Goal: Task Accomplishment & Management: Use online tool/utility

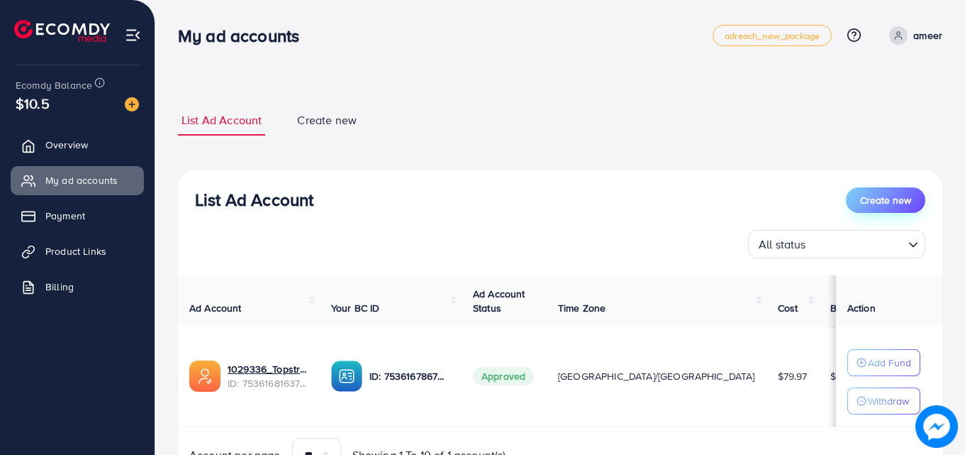
click at [904, 204] on span "Create new" at bounding box center [885, 200] width 51 height 14
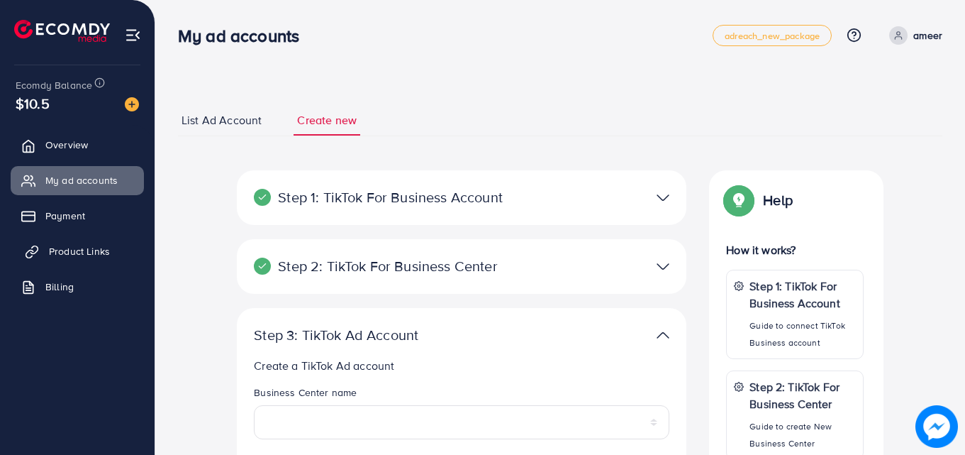
click at [82, 250] on span "Product Links" at bounding box center [79, 251] width 61 height 14
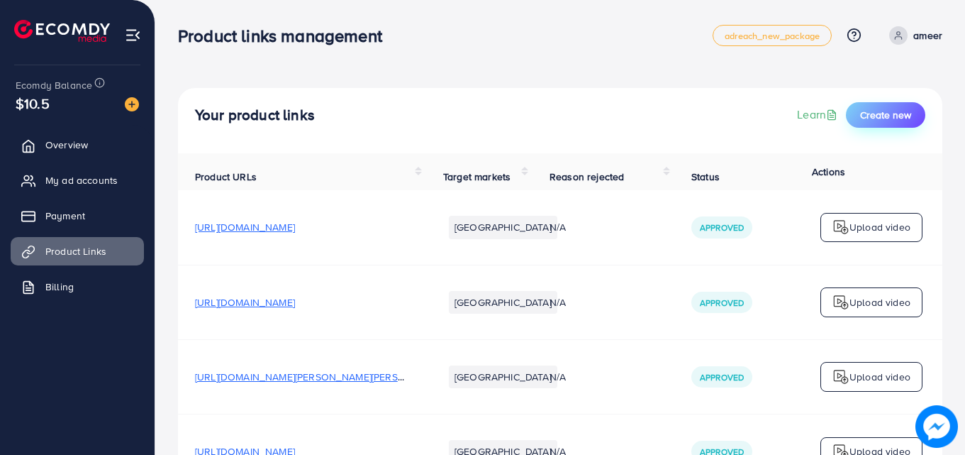
click at [892, 113] on span "Create new" at bounding box center [885, 115] width 51 height 14
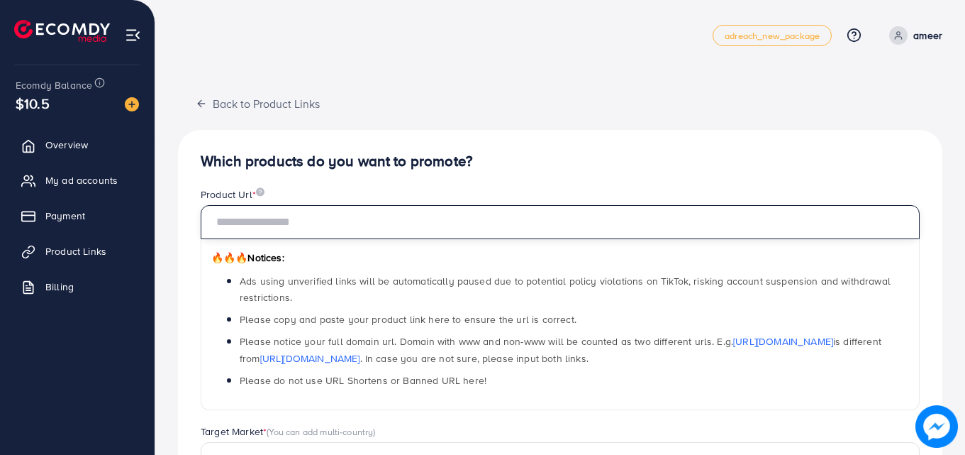
click at [482, 219] on input "text" at bounding box center [560, 222] width 719 height 34
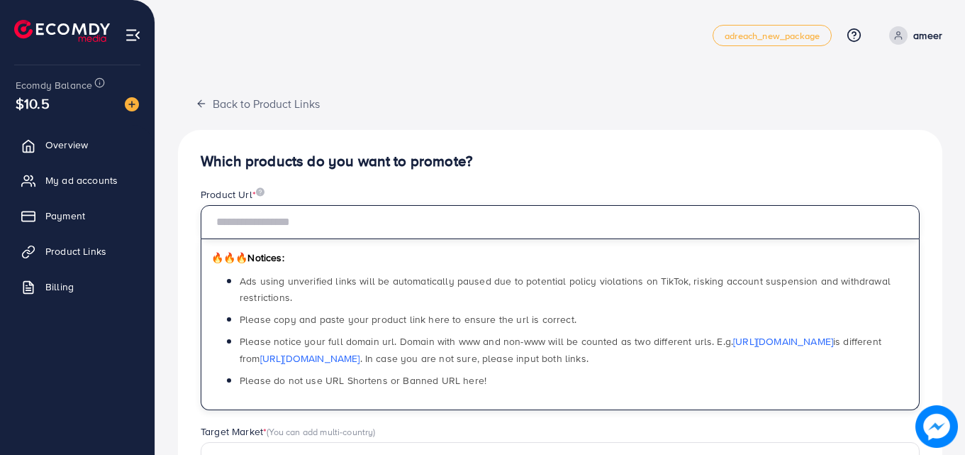
paste input "**********"
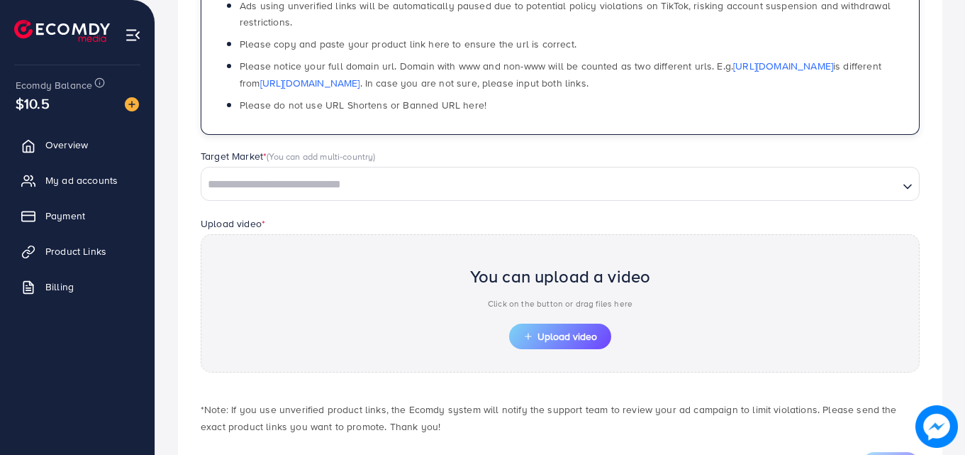
scroll to position [311, 0]
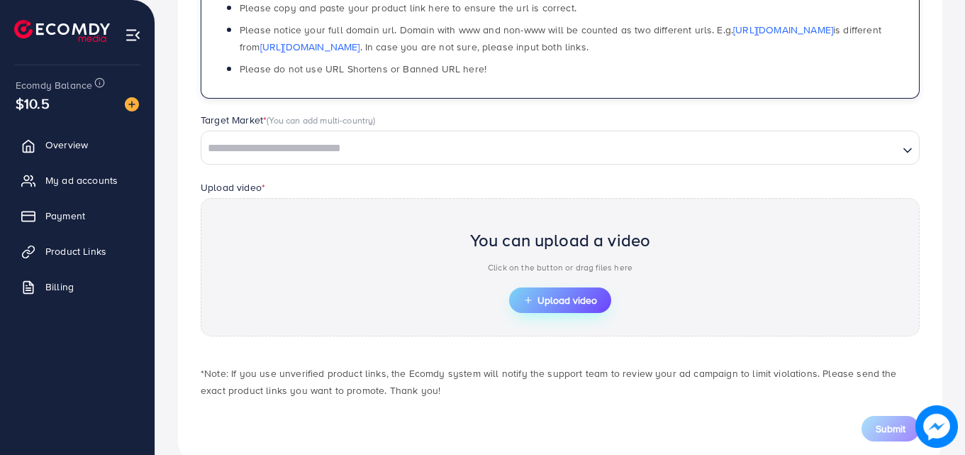
type input "**********"
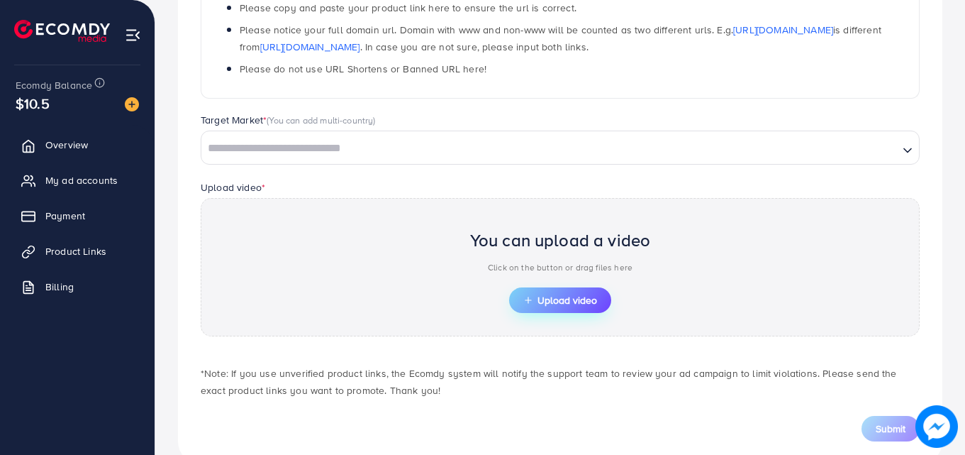
click at [568, 307] on button "Upload video" at bounding box center [560, 300] width 102 height 26
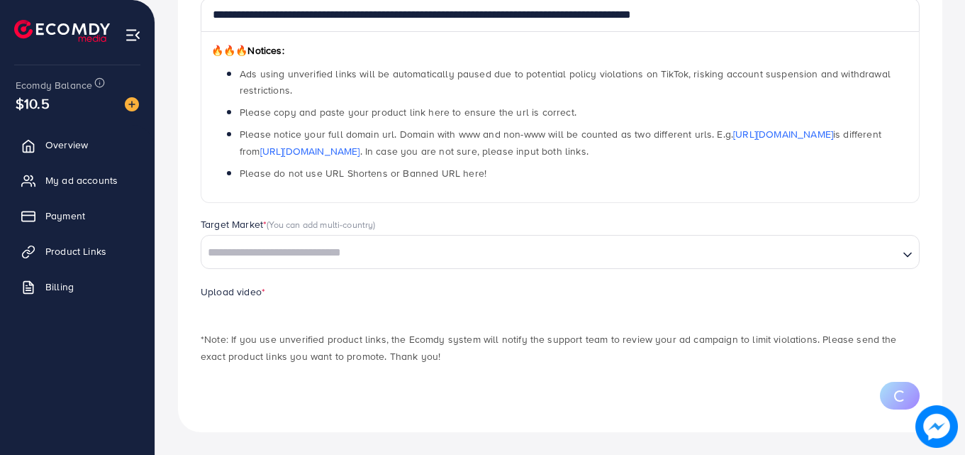
scroll to position [275, 0]
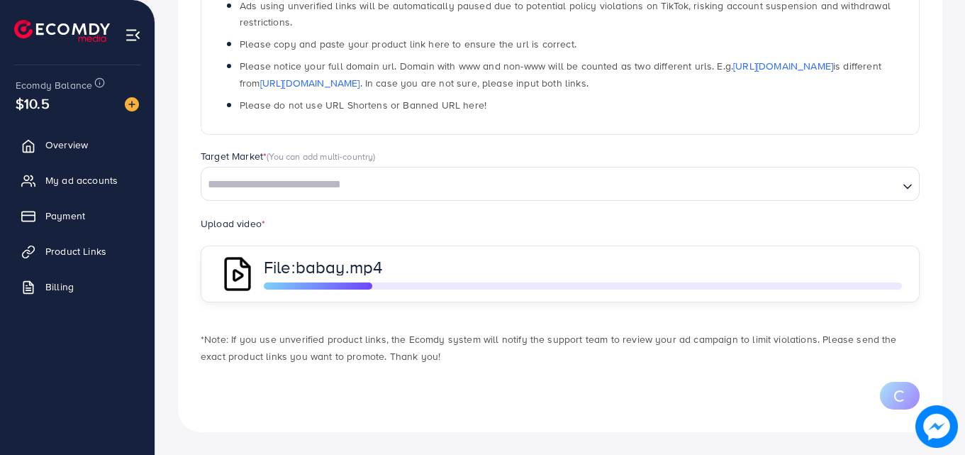
click at [518, 184] on input "Search for option" at bounding box center [550, 185] width 694 height 22
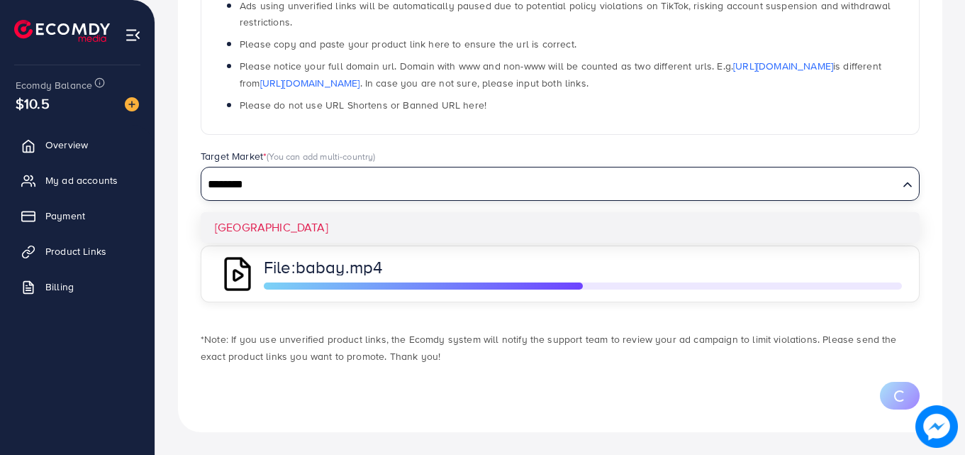
type input "********"
click at [246, 232] on div "**********" at bounding box center [560, 143] width 764 height 577
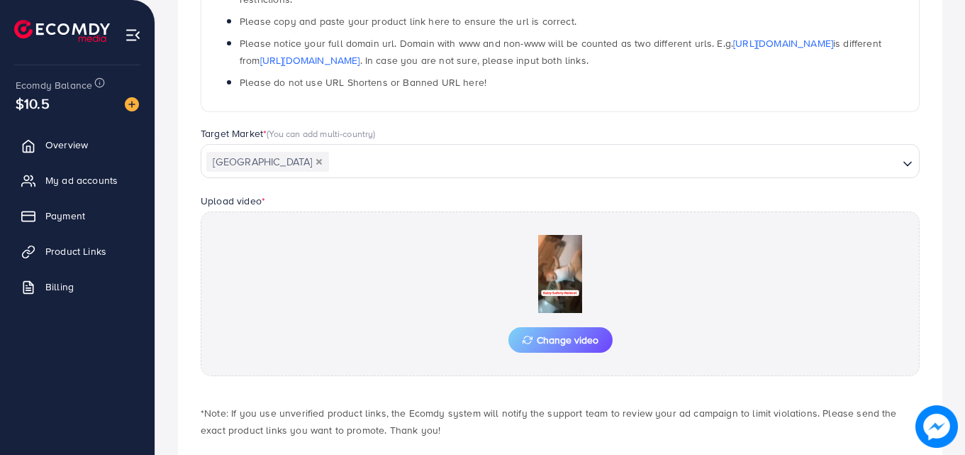
scroll to position [369, 0]
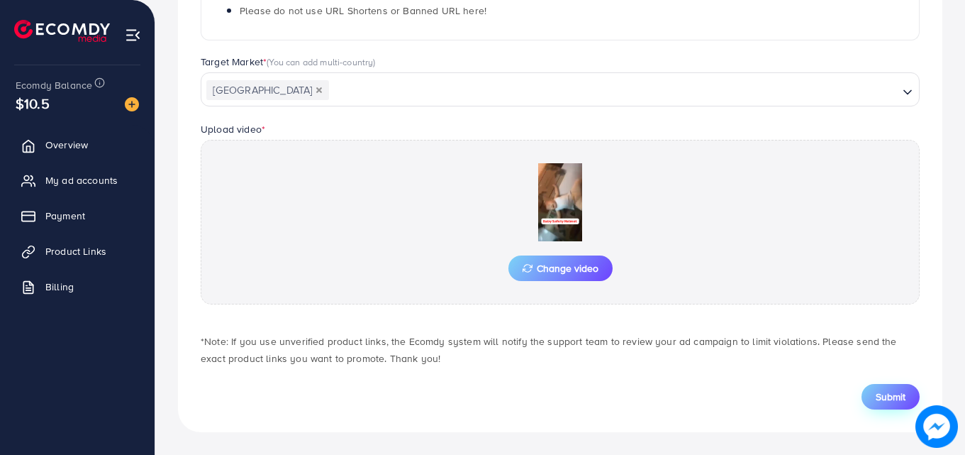
click at [891, 396] on span "Submit" at bounding box center [891, 396] width 30 height 14
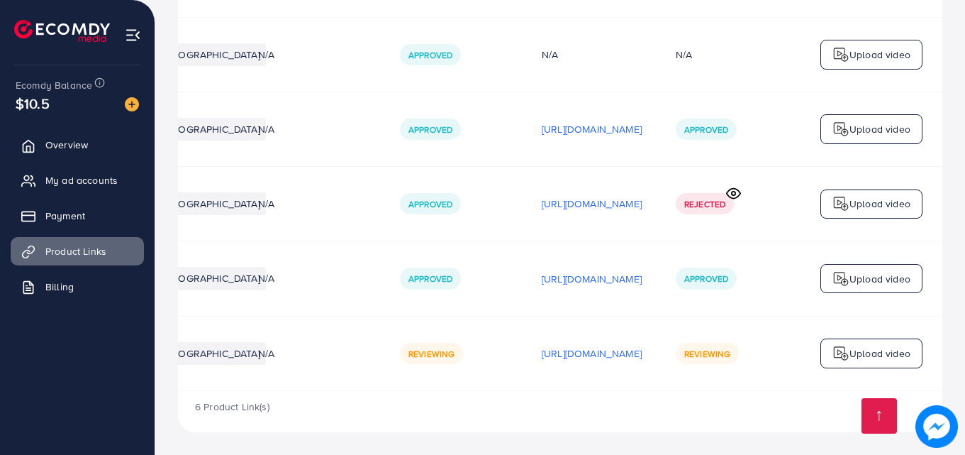
scroll to position [0, 359]
click at [733, 191] on circle at bounding box center [734, 193] width 4 height 4
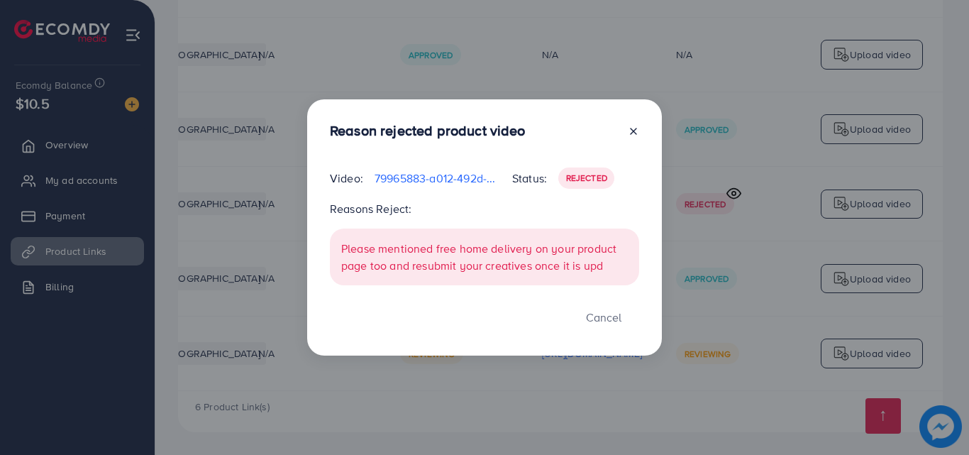
click at [474, 269] on p "Please mentioned free home delivery on your product page too and resubmit your …" at bounding box center [484, 257] width 286 height 34
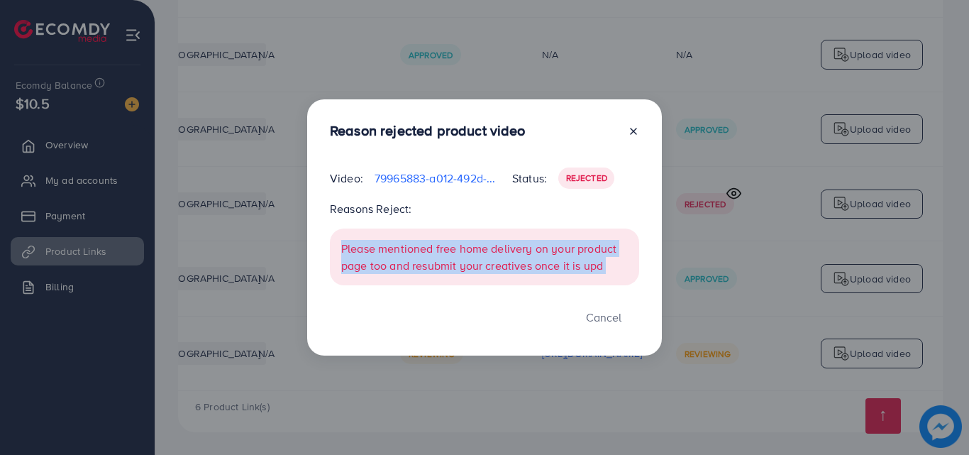
click at [474, 269] on p "Please mentioned free home delivery on your product page too and resubmit your …" at bounding box center [484, 257] width 286 height 34
copy div "Please mentioned free home delivery on your product page too and resubmit your …"
click at [611, 318] on button "Cancel" at bounding box center [603, 317] width 71 height 30
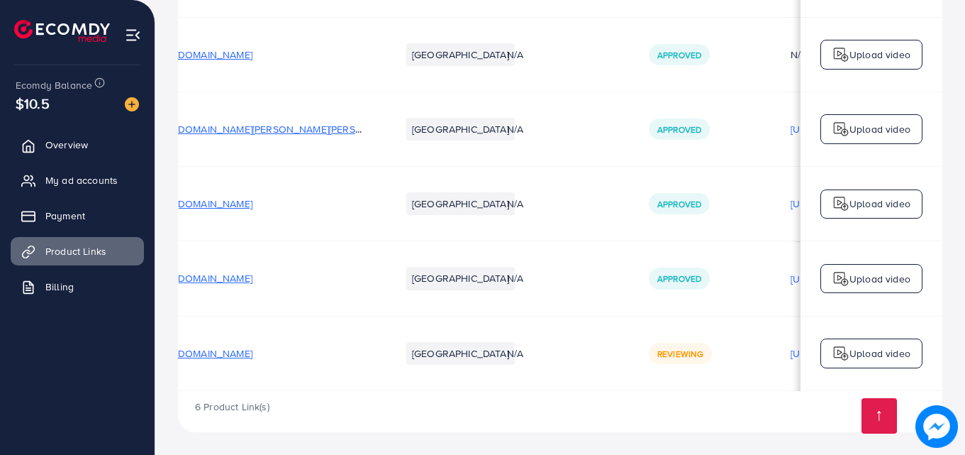
scroll to position [0, 35]
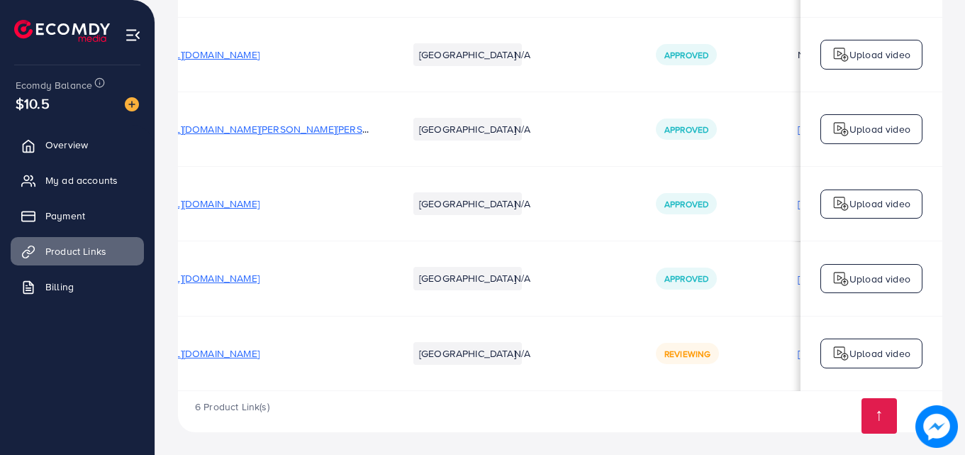
click at [260, 198] on span "[URL][DOMAIN_NAME]" at bounding box center [210, 203] width 100 height 14
drag, startPoint x: 510, startPoint y: 391, endPoint x: 559, endPoint y: 399, distance: 50.2
click at [559, 399] on div "6 Product Link(s)" at bounding box center [560, 411] width 764 height 41
drag, startPoint x: 551, startPoint y: 385, endPoint x: 577, endPoint y: 385, distance: 26.2
click at [577, 385] on td "N/A" at bounding box center [568, 353] width 142 height 74
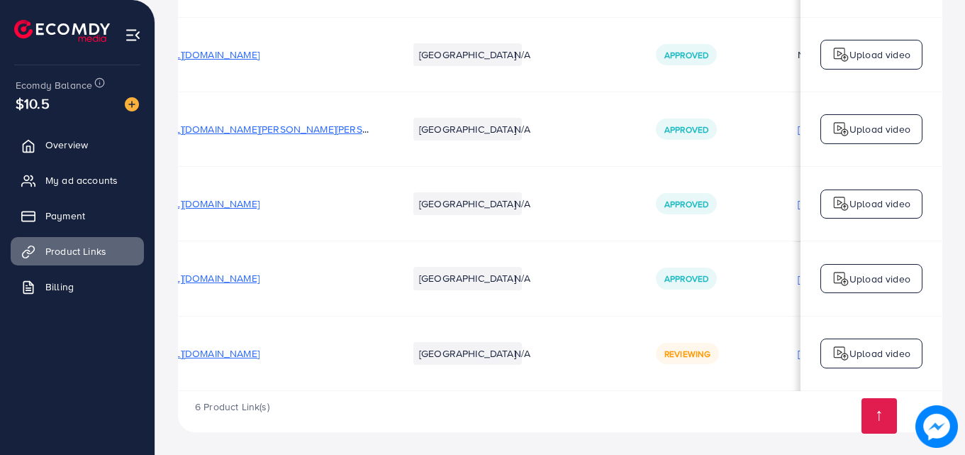
drag, startPoint x: 579, startPoint y: 386, endPoint x: 644, endPoint y: 381, distance: 65.4
click at [644, 381] on tr "[URL][DOMAIN_NAME] Pakistan N/A Reviewing [URL][DOMAIN_NAME] Reviewing Upload v…" at bounding box center [671, 353] width 1056 height 74
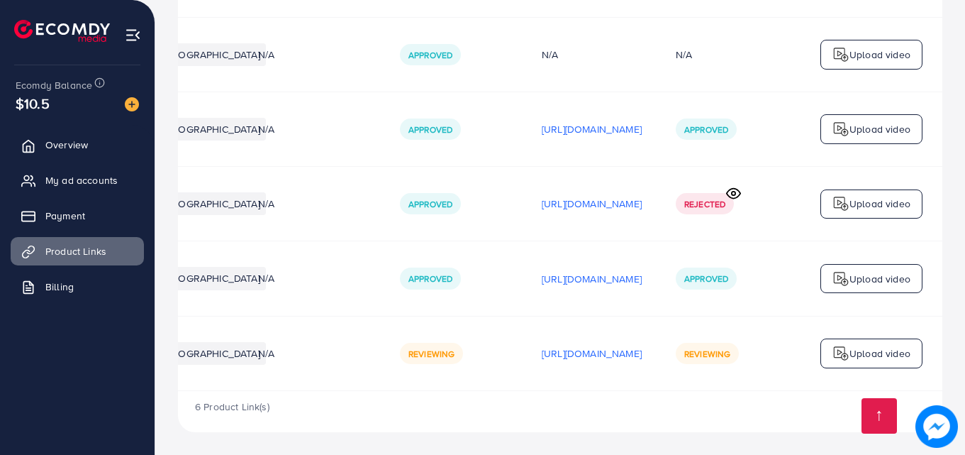
scroll to position [0, 359]
click at [587, 201] on p "[URL][DOMAIN_NAME]" at bounding box center [592, 203] width 100 height 17
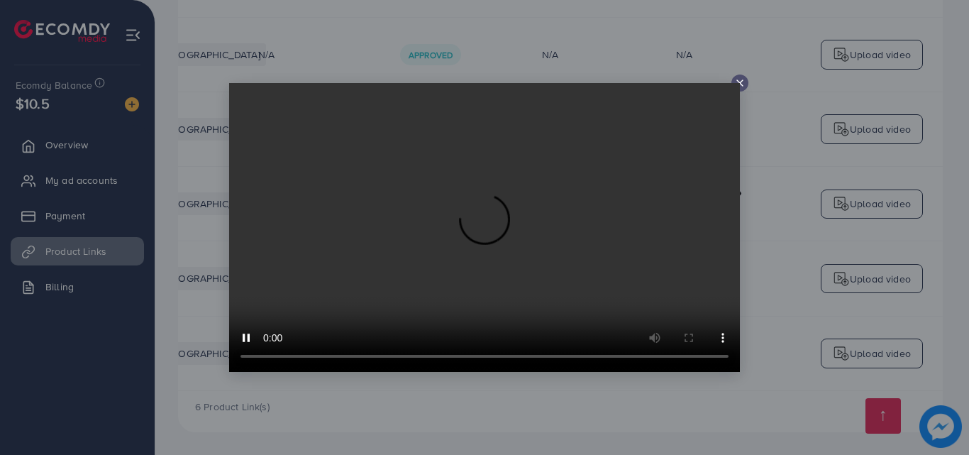
click at [742, 84] on icon at bounding box center [739, 82] width 11 height 11
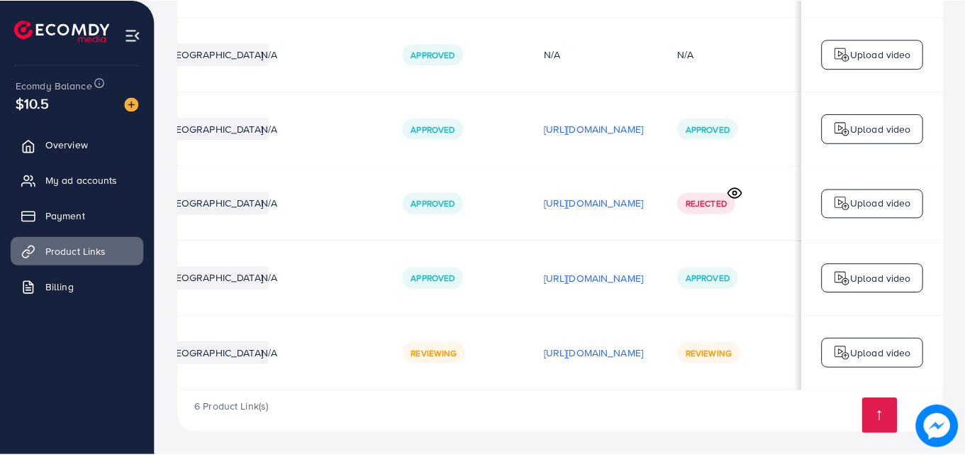
scroll to position [0, 355]
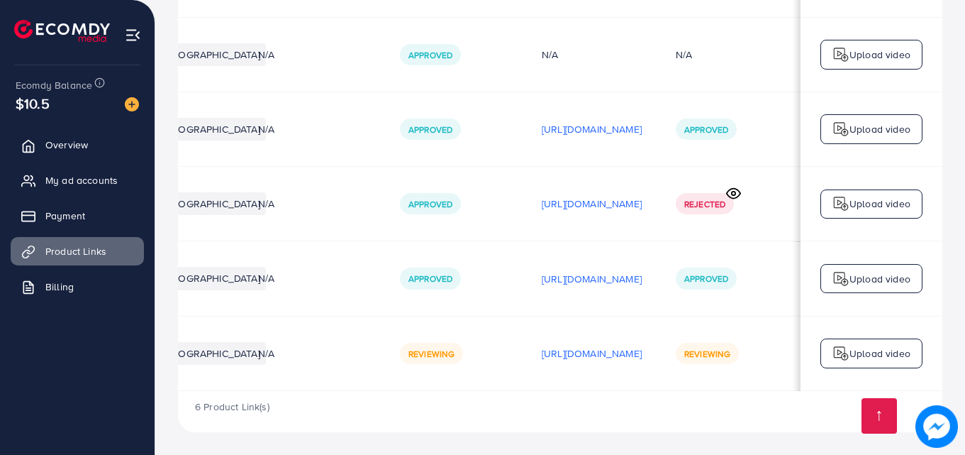
click at [872, 208] on p "Upload video" at bounding box center [880, 203] width 61 height 17
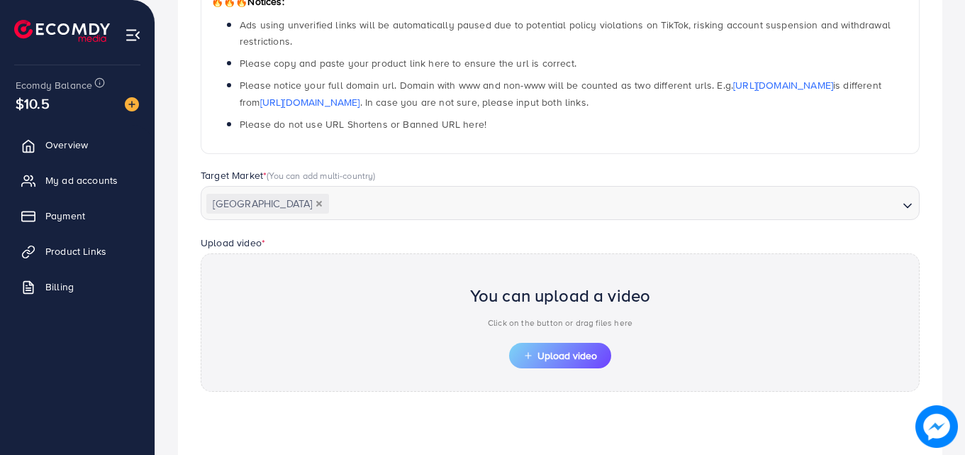
scroll to position [495, 0]
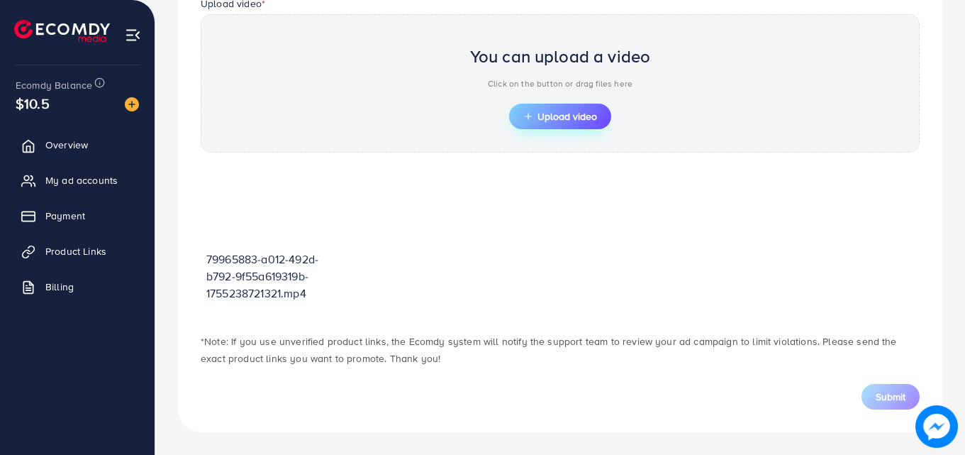
click at [557, 118] on span "Upload video" at bounding box center [560, 116] width 74 height 10
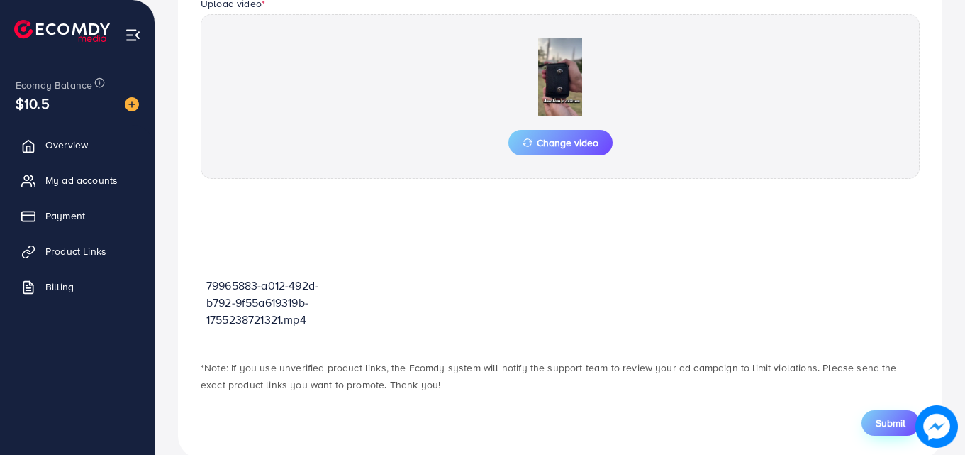
click at [892, 421] on span "Submit" at bounding box center [891, 423] width 30 height 14
